Goal: Task Accomplishment & Management: Use online tool/utility

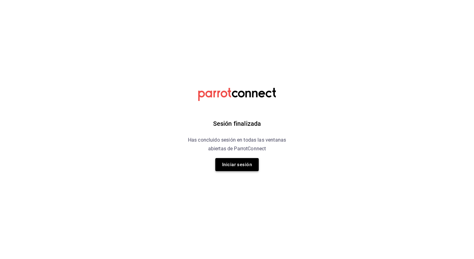
click at [233, 166] on button "Iniciar sesión" at bounding box center [236, 164] width 43 height 13
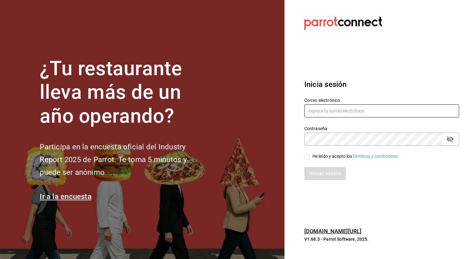
type input "[EMAIL_ADDRESS][DOMAIN_NAME]"
click at [309, 161] on div "Iniciar sesión" at bounding box center [378, 169] width 162 height 20
click at [307, 157] on input "He leído y acepto los Términos y condiciones." at bounding box center [307, 156] width 6 height 6
checkbox input "true"
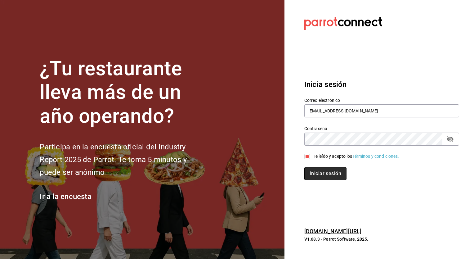
click at [316, 172] on button "Iniciar sesión" at bounding box center [325, 173] width 42 height 13
click at [326, 175] on button "Iniciar sesión" at bounding box center [325, 173] width 42 height 13
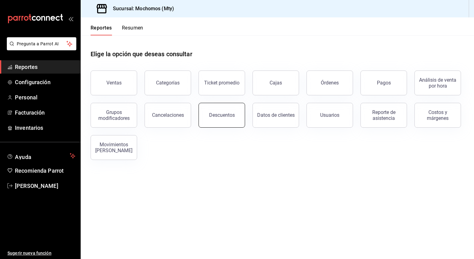
click at [217, 117] on div "Descuentos" at bounding box center [222, 115] width 26 height 6
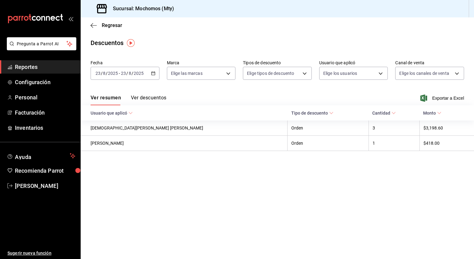
click at [152, 74] on icon "button" at bounding box center [153, 73] width 4 height 4
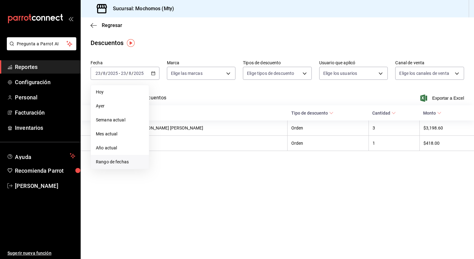
click at [119, 163] on span "Rango de fechas" at bounding box center [120, 161] width 48 height 7
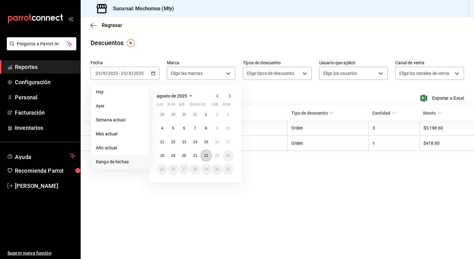
click at [209, 154] on button "22" at bounding box center [206, 155] width 11 height 11
click at [215, 156] on abbr "23" at bounding box center [217, 155] width 4 height 4
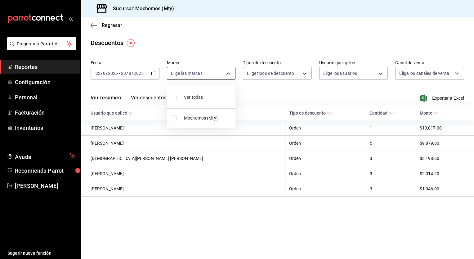
click at [229, 73] on body "Pregunta a Parrot AI Reportes Configuración Personal Facturación Inventarios Ay…" at bounding box center [237, 129] width 474 height 259
click at [172, 95] on input "checkbox" at bounding box center [174, 98] width 6 height 6
checkbox input "true"
type input "b352ad34-a903-4246-b8b1-197398375429"
checkbox input "true"
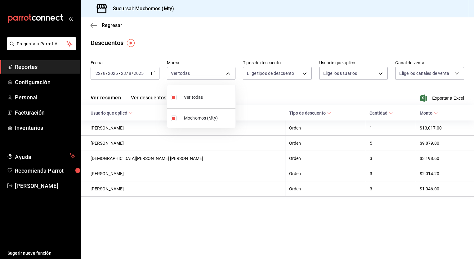
click at [297, 73] on div at bounding box center [237, 129] width 474 height 259
click at [303, 73] on body "Pregunta a Parrot AI Reportes Configuración Personal Facturación Inventarios Ay…" at bounding box center [237, 129] width 474 height 259
click at [259, 94] on span "Orden" at bounding box center [283, 94] width 48 height 7
type input "ORDER"
checkbox input "true"
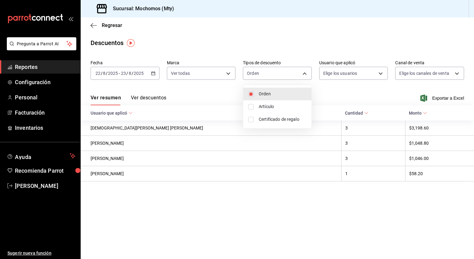
click at [253, 104] on input "checkbox" at bounding box center [251, 107] width 6 height 6
checkbox input "true"
type input "ORDER,ORDER_ITEM"
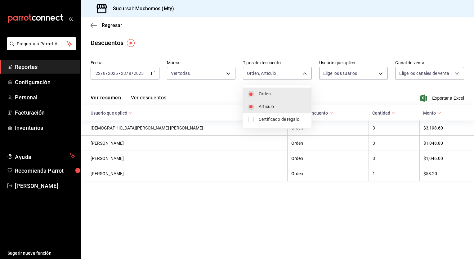
click at [251, 118] on input "checkbox" at bounding box center [251, 120] width 6 height 6
checkbox input "true"
type input "ORDER,ORDER_ITEM,CARD_REWARD"
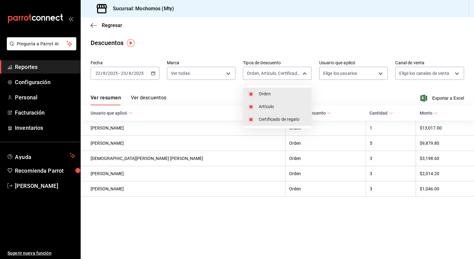
click at [378, 74] on div at bounding box center [237, 129] width 474 height 259
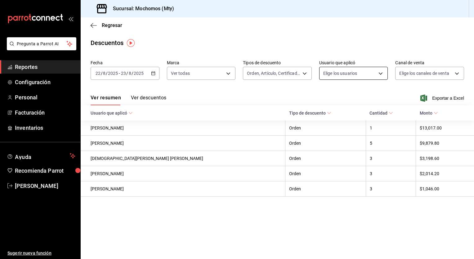
click at [378, 74] on body "Pregunta a Parrot AI Reportes Configuración Personal Facturación Inventarios Ay…" at bounding box center [237, 129] width 474 height 259
click at [379, 73] on body "Pregunta a Parrot AI Reportes Configuración Personal Facturación Inventarios Ay…" at bounding box center [237, 129] width 474 height 259
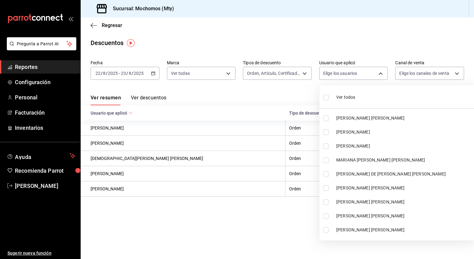
click at [326, 96] on input "checkbox" at bounding box center [326, 98] width 6 height 6
checkbox input "true"
type input "467feb36-073b-4207-8b89-0e764e67df31,25cabac9-0dc6-46e4-b073-11d326dd6e5d,29511…"
checkbox input "true"
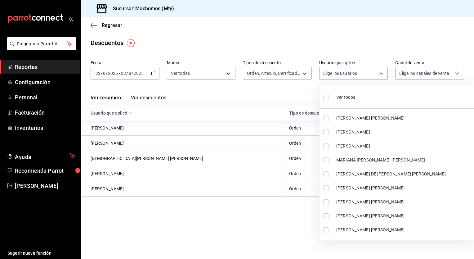
checkbox input "true"
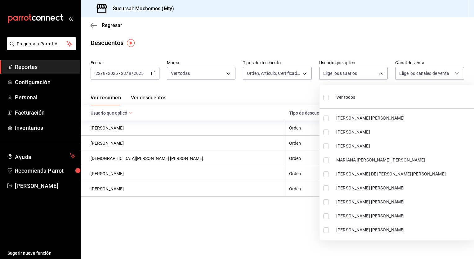
checkbox input "true"
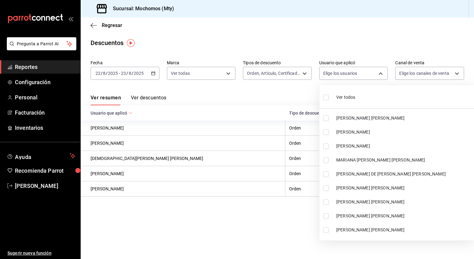
checkbox input "true"
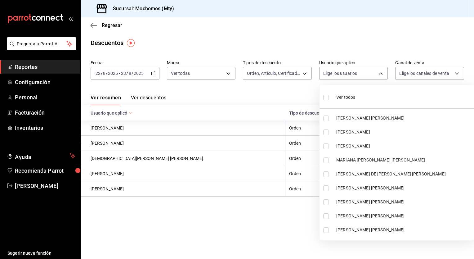
checkbox input "true"
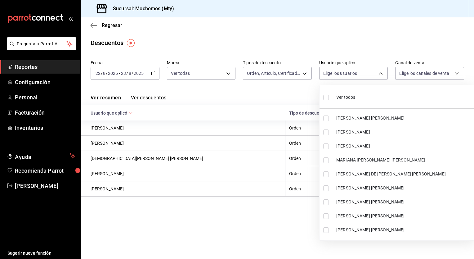
checkbox input "true"
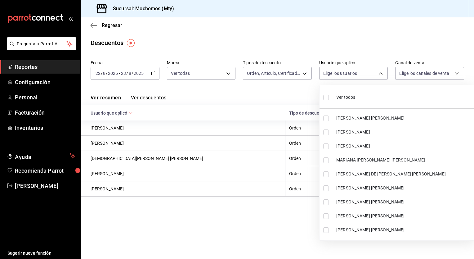
checkbox input "true"
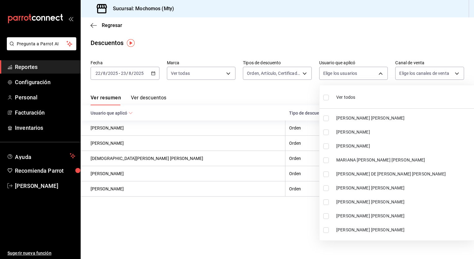
checkbox input "true"
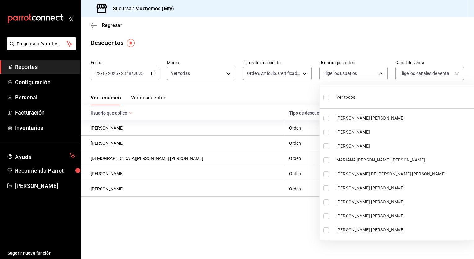
checkbox input "true"
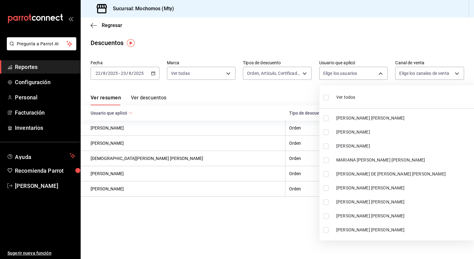
checkbox input "true"
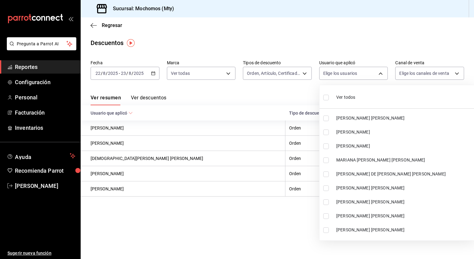
checkbox input "true"
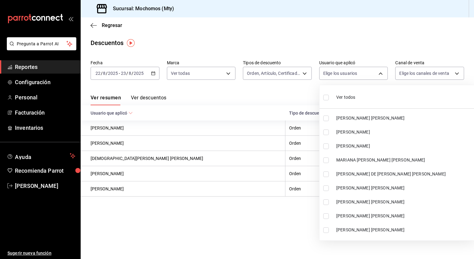
checkbox input "true"
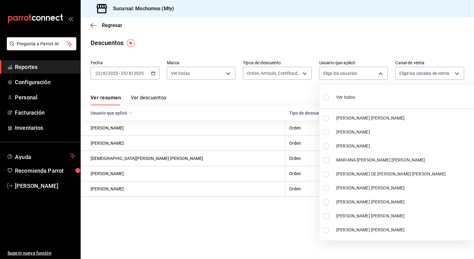
checkbox input "true"
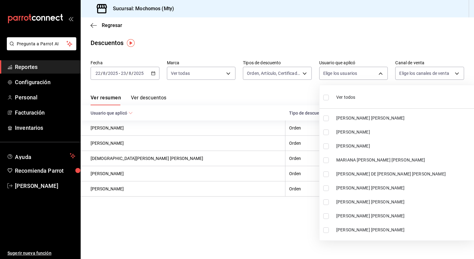
checkbox input "true"
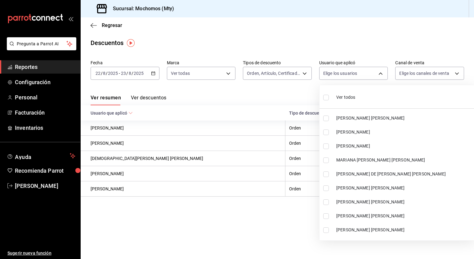
checkbox input "true"
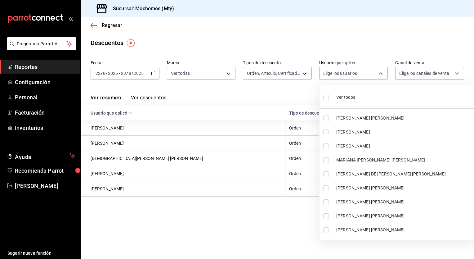
checkbox input "true"
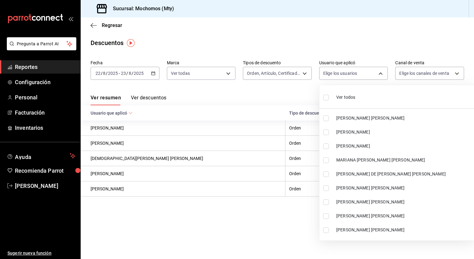
checkbox input "true"
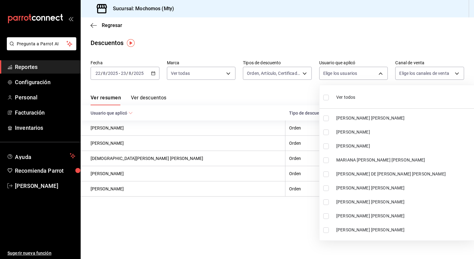
checkbox input "true"
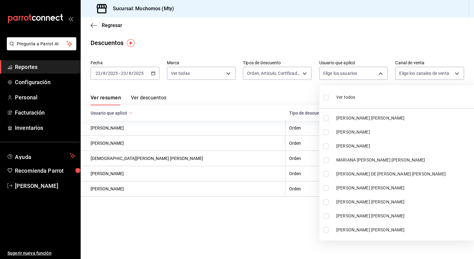
checkbox input "true"
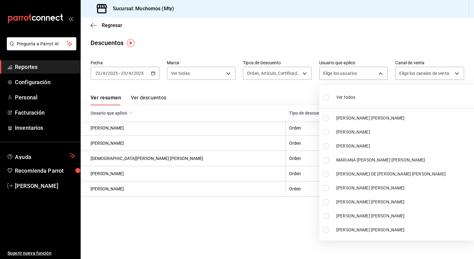
checkbox input "true"
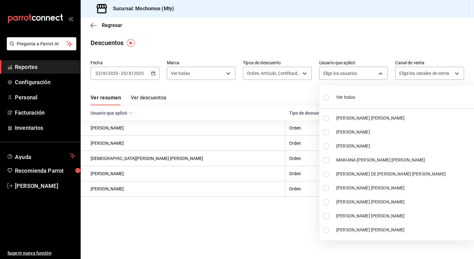
checkbox input "true"
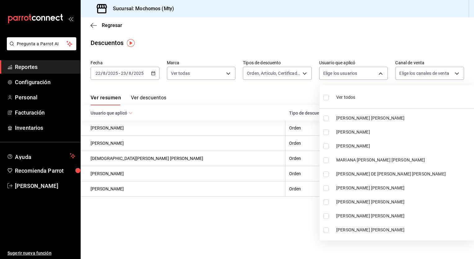
checkbox input "true"
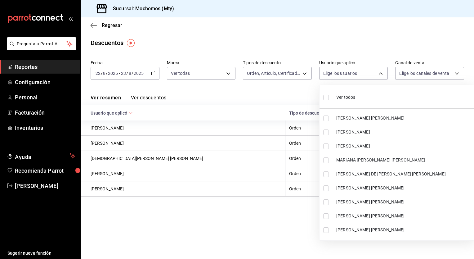
checkbox input "true"
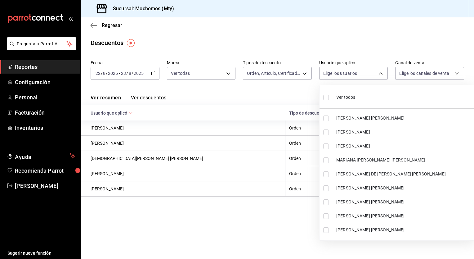
checkbox input "true"
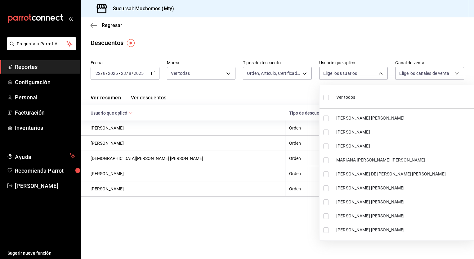
checkbox input "true"
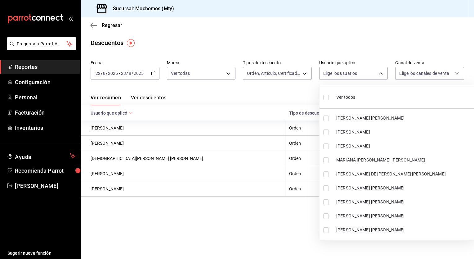
checkbox input "true"
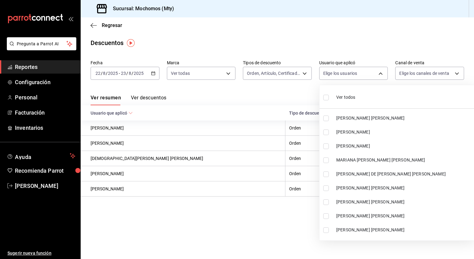
checkbox input "true"
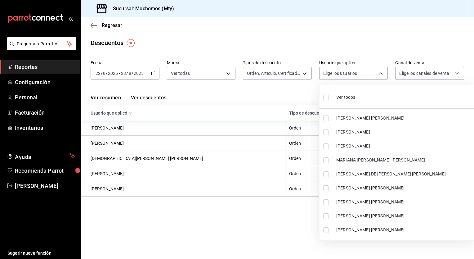
checkbox input "true"
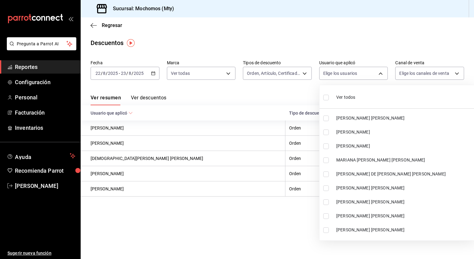
checkbox input "true"
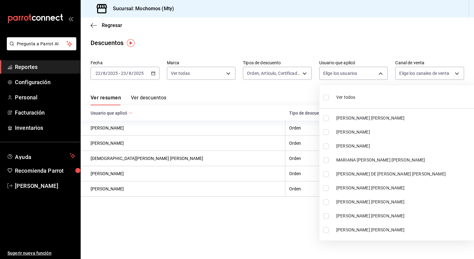
checkbox input "true"
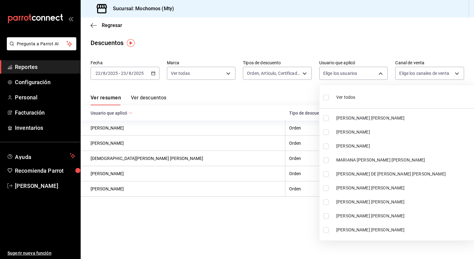
checkbox input "true"
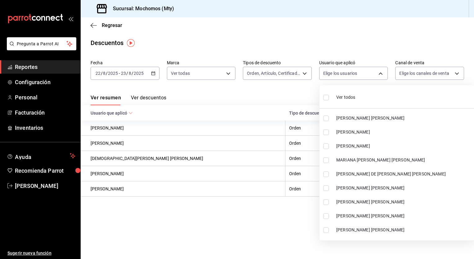
checkbox input "true"
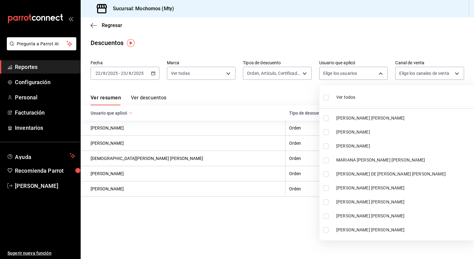
checkbox input "true"
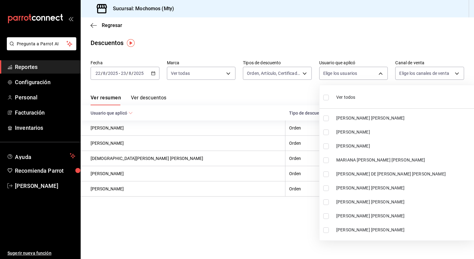
checkbox input "true"
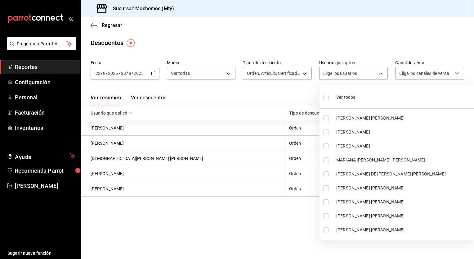
checkbox input "true"
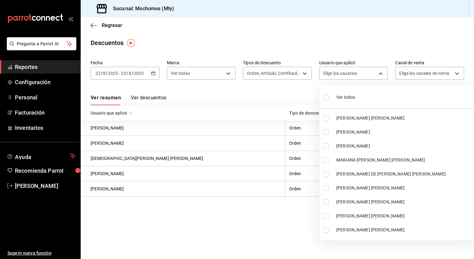
checkbox input "true"
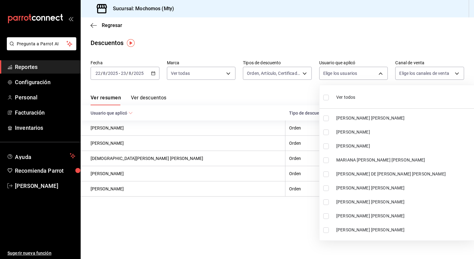
checkbox input "true"
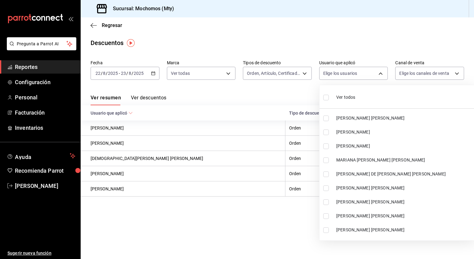
checkbox input "true"
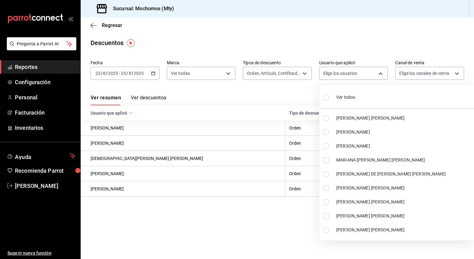
checkbox input "true"
click at [357, 35] on div at bounding box center [237, 129] width 474 height 259
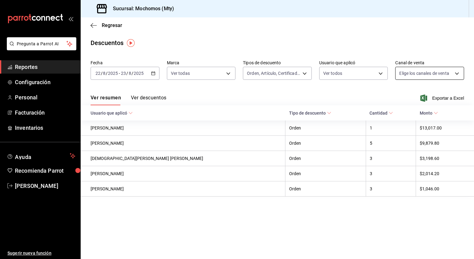
click at [456, 74] on body "Pregunta a Parrot AI Reportes Configuración Personal Facturación Inventarios Ay…" at bounding box center [237, 129] width 474 height 259
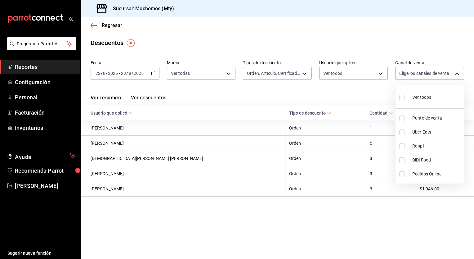
click at [403, 97] on input "checkbox" at bounding box center [402, 98] width 6 height 6
click at [403, 31] on div at bounding box center [237, 129] width 474 height 259
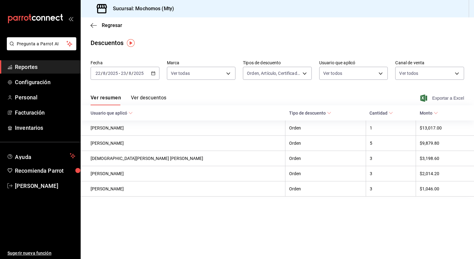
click at [436, 99] on span "Exportar a Excel" at bounding box center [442, 97] width 42 height 7
click at [200, 72] on body "Pregunta a Parrot AI Reportes Configuración Personal Facturación Inventarios Ay…" at bounding box center [237, 129] width 474 height 259
click at [200, 72] on div at bounding box center [237, 129] width 474 height 259
click at [145, 73] on div "[DATE] [DATE] - [DATE] [DATE]" at bounding box center [125, 73] width 69 height 13
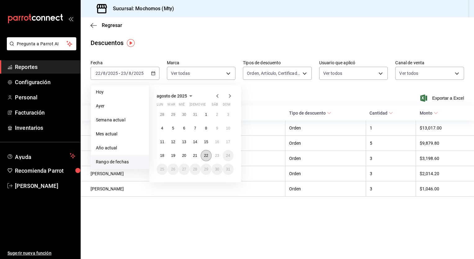
click at [210, 155] on button "22" at bounding box center [206, 155] width 11 height 11
click at [214, 155] on button "23" at bounding box center [216, 155] width 11 height 11
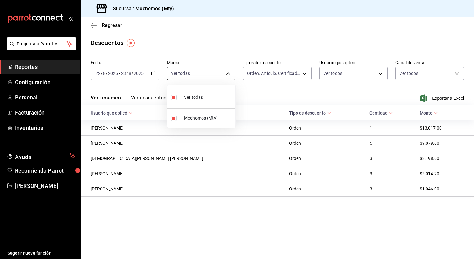
click at [227, 74] on body "Pregunta a Parrot AI Reportes Configuración Personal Facturación Inventarios Ay…" at bounding box center [237, 129] width 474 height 259
click at [227, 74] on div at bounding box center [237, 129] width 474 height 259
click at [437, 98] on span "Exportar a Excel" at bounding box center [442, 97] width 42 height 7
click at [42, 70] on span "Reportes" at bounding box center [45, 67] width 60 height 8
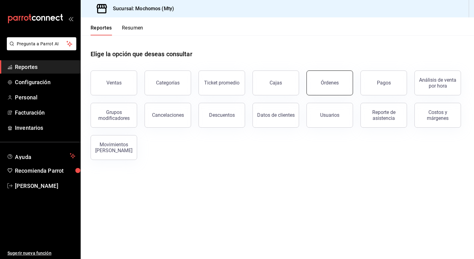
click at [328, 79] on button "Órdenes" at bounding box center [329, 82] width 47 height 25
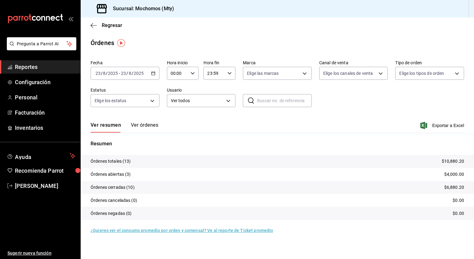
click at [153, 75] on \(Stroke\) "button" at bounding box center [153, 73] width 4 height 3
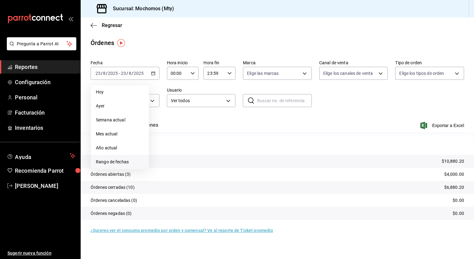
click at [123, 161] on span "Rango de fechas" at bounding box center [120, 161] width 48 height 7
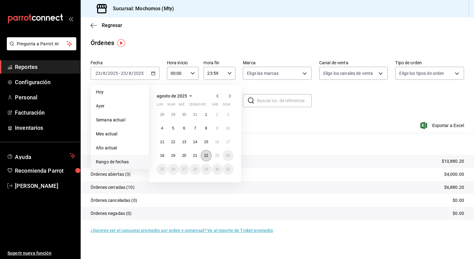
click at [203, 154] on button "22" at bounding box center [206, 155] width 11 height 11
click at [215, 158] on button "23" at bounding box center [216, 155] width 11 height 11
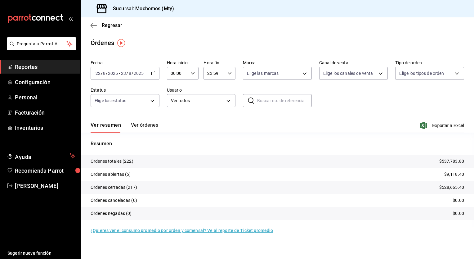
click at [193, 74] on icon "button" at bounding box center [192, 73] width 4 height 4
click at [176, 90] on span "05" at bounding box center [175, 87] width 6 height 5
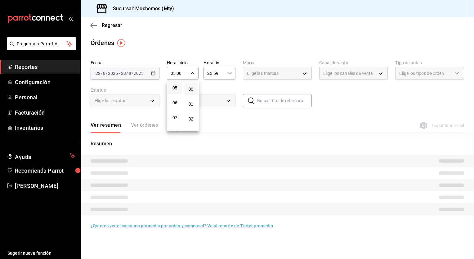
click at [229, 74] on div at bounding box center [237, 129] width 474 height 259
click at [229, 74] on icon "button" at bounding box center [229, 73] width 4 height 4
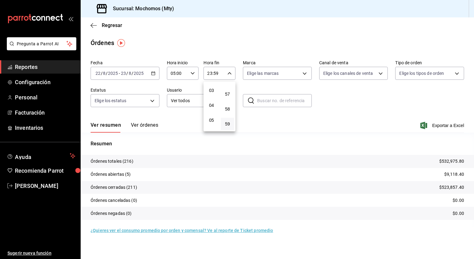
scroll to position [45, 0]
click at [212, 120] on span "05" at bounding box center [211, 118] width 6 height 5
click at [228, 90] on span "00" at bounding box center [227, 88] width 6 height 5
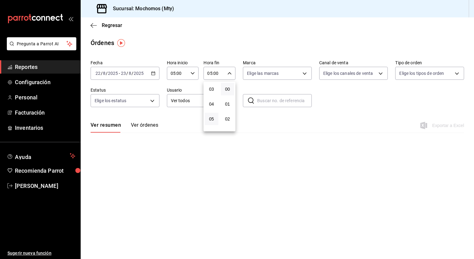
click at [304, 73] on div at bounding box center [237, 129] width 474 height 259
click at [304, 73] on body "Pregunta a Parrot AI Reportes Configuración Personal Facturación Inventarios Ay…" at bounding box center [237, 129] width 474 height 259
click at [252, 97] on input "checkbox" at bounding box center [250, 98] width 6 height 6
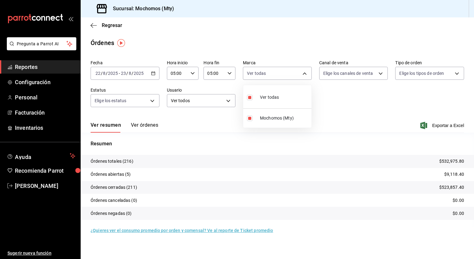
click at [380, 74] on div at bounding box center [237, 129] width 474 height 259
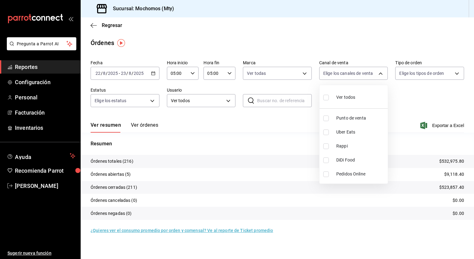
click at [380, 74] on body "Pregunta a Parrot AI Reportes Configuración Personal Facturación Inventarios Ay…" at bounding box center [237, 129] width 474 height 259
click at [325, 99] on input "checkbox" at bounding box center [326, 98] width 6 height 6
click at [456, 74] on div at bounding box center [237, 129] width 474 height 259
click at [456, 74] on body "Pregunta a Parrot AI Reportes Configuración Personal Facturación Inventarios Ay…" at bounding box center [237, 129] width 474 height 259
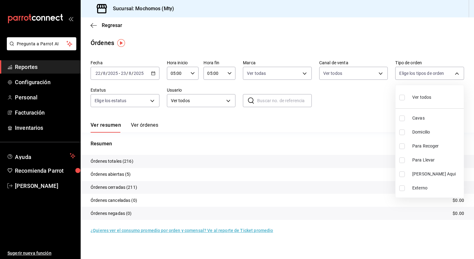
click at [403, 95] on input "checkbox" at bounding box center [402, 98] width 6 height 6
click at [150, 99] on div at bounding box center [237, 129] width 474 height 259
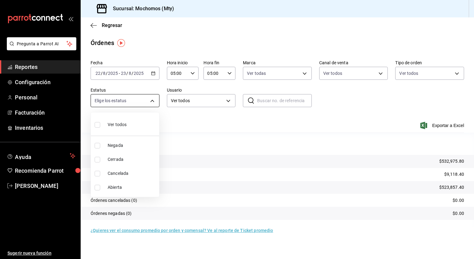
click at [152, 102] on body "Pregunta a Parrot AI Reportes Configuración Personal Facturación Inventarios Ay…" at bounding box center [237, 129] width 474 height 259
click at [99, 123] on input "checkbox" at bounding box center [98, 125] width 6 height 6
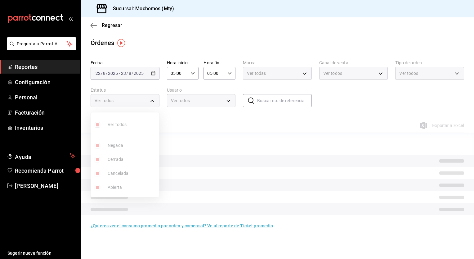
click at [228, 102] on div at bounding box center [237, 129] width 474 height 259
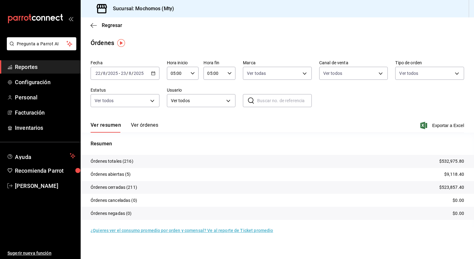
click at [228, 102] on body "Pregunta a Parrot AI Reportes Configuración Personal Facturación Inventarios Ay…" at bounding box center [237, 129] width 474 height 259
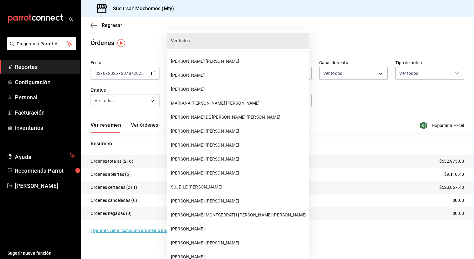
click at [344, 112] on div at bounding box center [237, 129] width 474 height 259
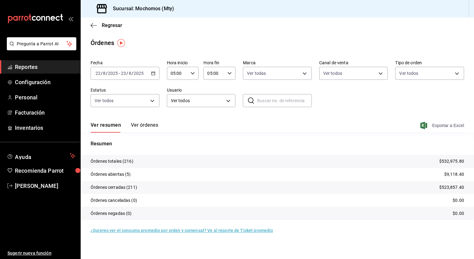
click at [440, 123] on span "Exportar a Excel" at bounding box center [442, 125] width 42 height 7
click at [35, 63] on span "Reportes" at bounding box center [45, 67] width 60 height 8
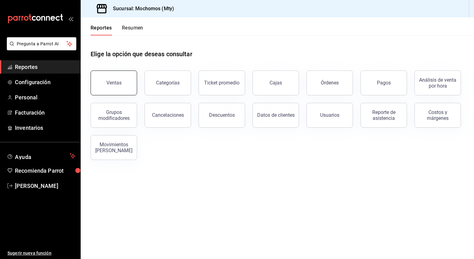
click at [117, 76] on button "Ventas" at bounding box center [114, 82] width 47 height 25
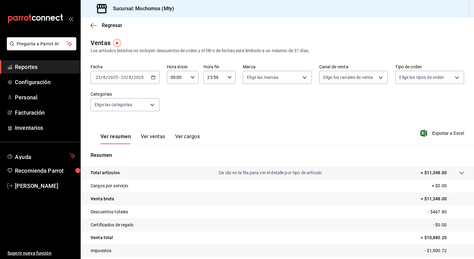
click at [151, 76] on icon "button" at bounding box center [153, 77] width 4 height 4
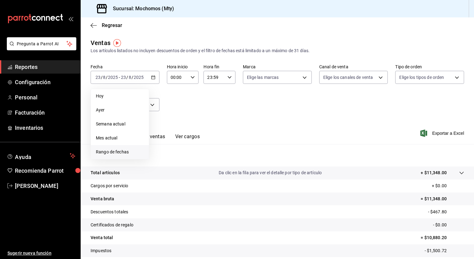
click at [111, 148] on li "Rango de fechas" at bounding box center [120, 152] width 58 height 14
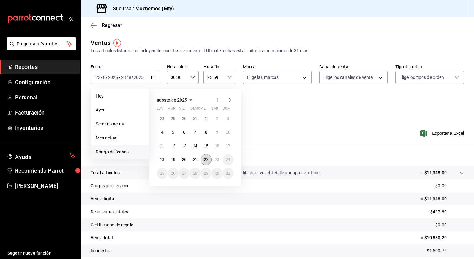
click at [207, 158] on abbr "22" at bounding box center [206, 159] width 4 height 4
click at [215, 159] on abbr "23" at bounding box center [217, 159] width 4 height 4
click at [207, 159] on abbr "22" at bounding box center [206, 159] width 4 height 4
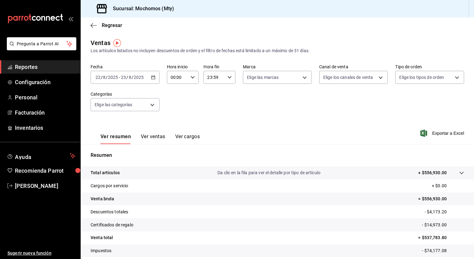
click at [191, 78] on icon "button" at bounding box center [192, 77] width 4 height 4
click at [176, 92] on span "05" at bounding box center [174, 89] width 6 height 5
click at [228, 78] on div at bounding box center [237, 129] width 474 height 259
click at [228, 78] on \(Stroke\) "button" at bounding box center [230, 77] width 4 height 2
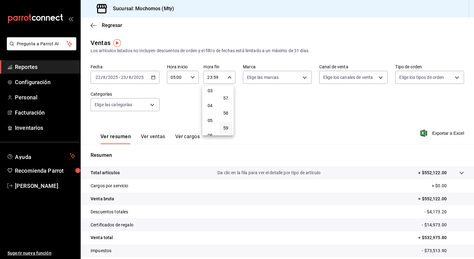
scroll to position [54, 0]
click at [211, 112] on span "05" at bounding box center [210, 113] width 6 height 5
click at [226, 91] on span "00" at bounding box center [226, 93] width 6 height 5
click at [302, 78] on div at bounding box center [237, 129] width 474 height 259
click at [302, 78] on body "Pregunta a Parrot AI Reportes Configuración Personal Facturación Inventarios Ay…" at bounding box center [237, 129] width 474 height 259
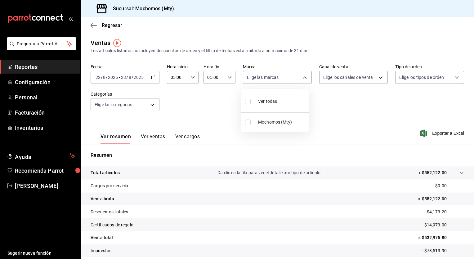
click at [250, 100] on input "checkbox" at bounding box center [248, 102] width 6 height 6
click at [376, 78] on div at bounding box center [237, 129] width 474 height 259
click at [376, 78] on body "Pregunta a Parrot AI Reportes Configuración Personal Facturación Inventarios Ay…" at bounding box center [237, 129] width 474 height 259
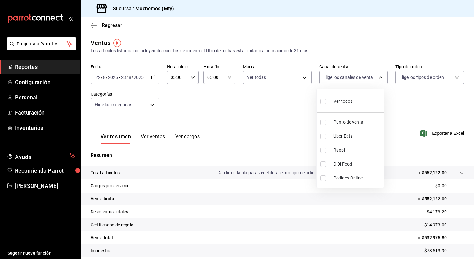
click at [322, 99] on input "checkbox" at bounding box center [323, 102] width 6 height 6
click at [450, 78] on div at bounding box center [237, 129] width 474 height 259
click at [450, 78] on body "Pregunta a Parrot AI Reportes Configuración Personal Facturación Inventarios Ay…" at bounding box center [237, 129] width 474 height 259
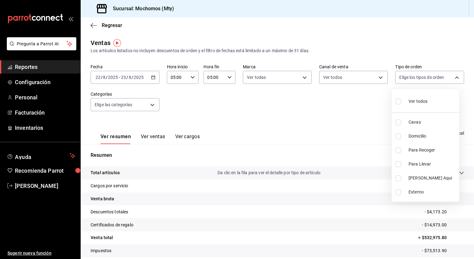
click at [399, 101] on input "checkbox" at bounding box center [398, 102] width 6 height 6
click at [150, 105] on div at bounding box center [237, 129] width 474 height 259
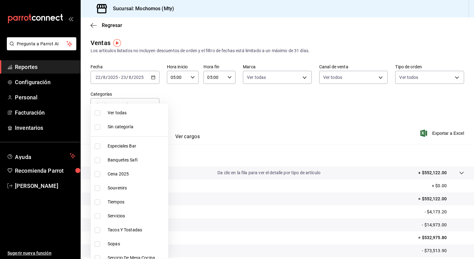
click at [150, 105] on body "Pregunta a Parrot AI Reportes Configuración Personal Facturación Inventarios Ay…" at bounding box center [237, 129] width 474 height 259
click at [99, 113] on input "checkbox" at bounding box center [98, 113] width 6 height 6
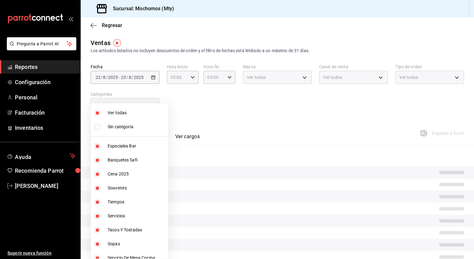
click at [96, 127] on input "checkbox" at bounding box center [98, 127] width 6 height 6
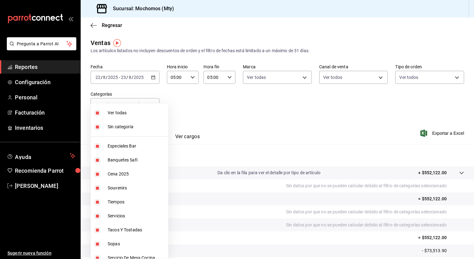
click at [437, 134] on div at bounding box center [237, 129] width 474 height 259
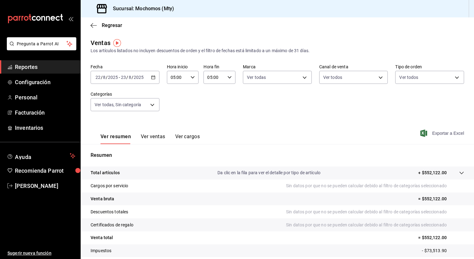
click at [441, 134] on span "Exportar a Excel" at bounding box center [442, 132] width 42 height 7
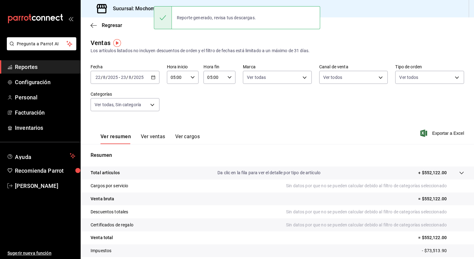
click at [450, 38] on div "Ventas Los artículos listados no incluyen descuentos de orden y el filtro de fe…" at bounding box center [277, 46] width 373 height 16
